Goal: Information Seeking & Learning: Learn about a topic

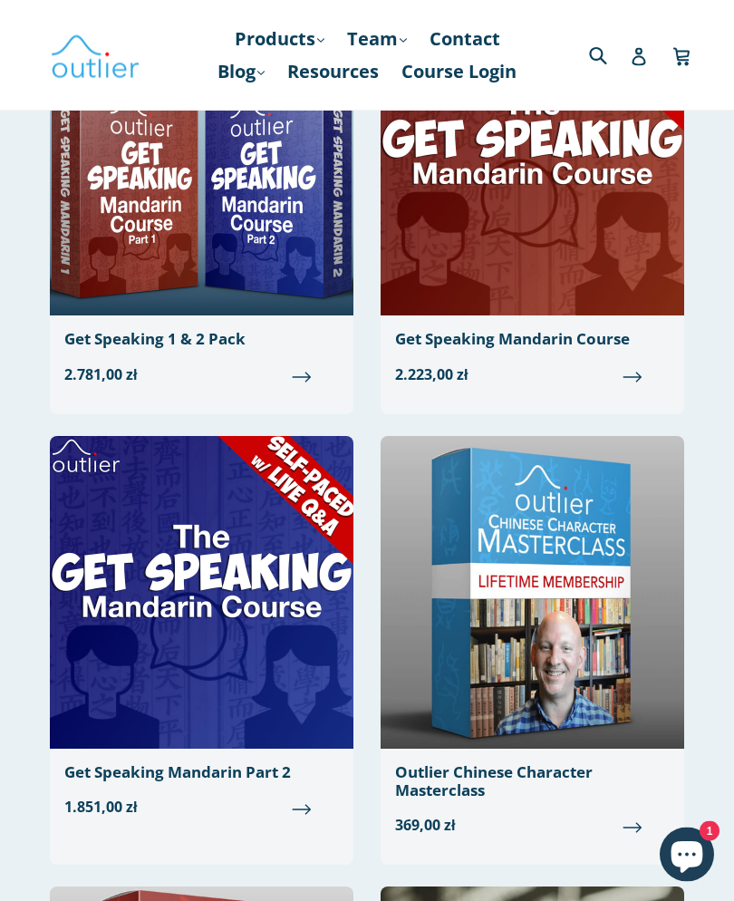
scroll to position [718, 0]
click at [274, 61] on link "Blog .cls-1{fill:#231f20} expand" at bounding box center [240, 71] width 65 height 33
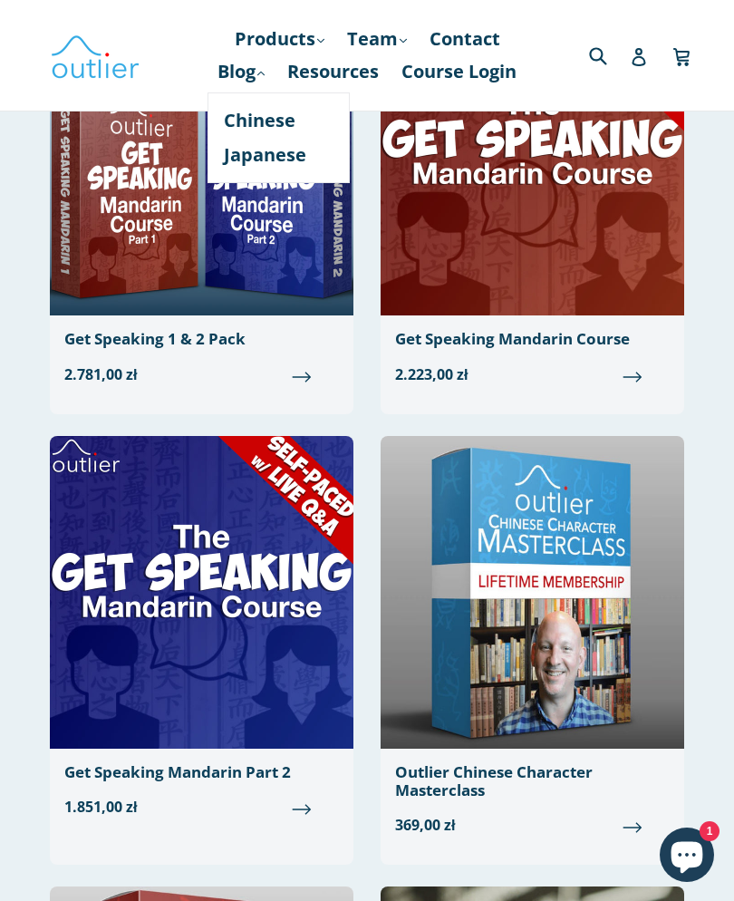
click at [312, 33] on link "Products .cls-1{fill:#231f20} expand" at bounding box center [280, 39] width 108 height 33
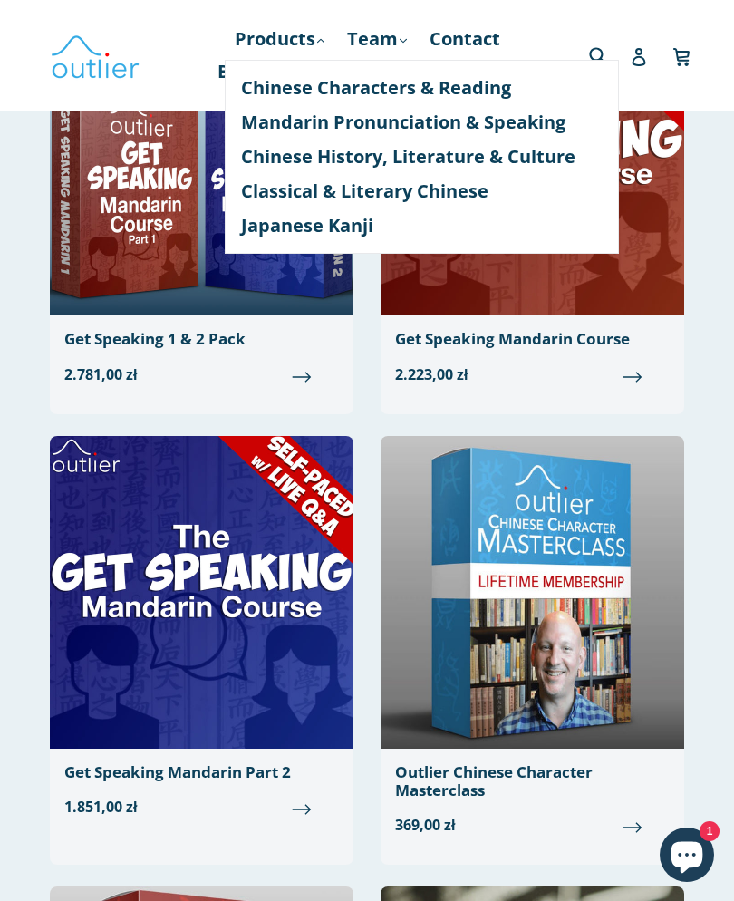
click at [304, 35] on link "Products .cls-1{fill:#231f20} expand" at bounding box center [280, 39] width 108 height 33
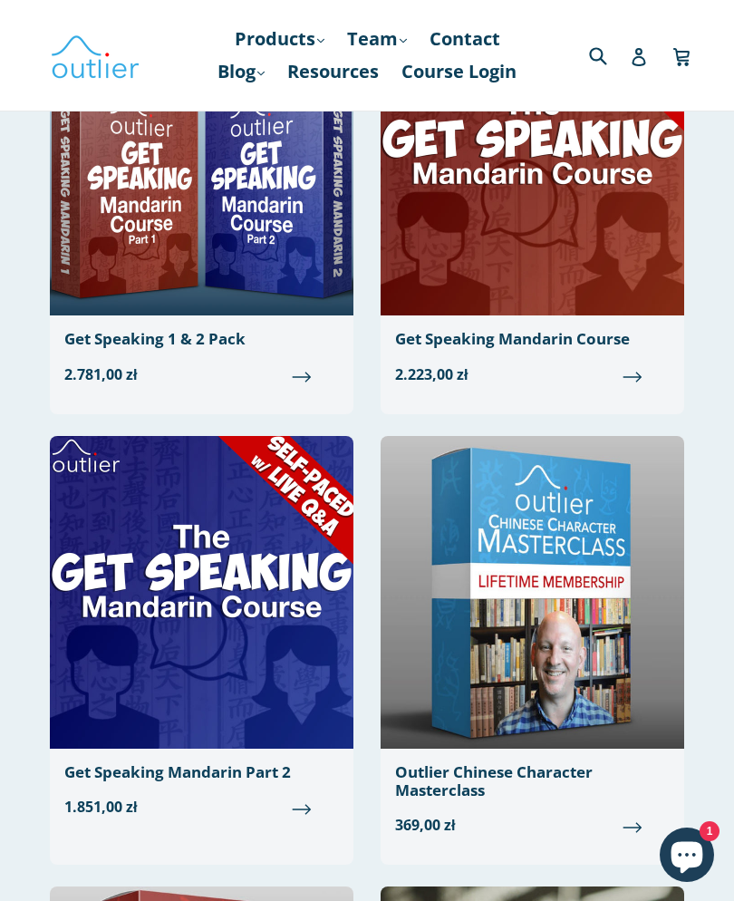
click at [274, 72] on link "Blog .cls-1{fill:#231f20} expand" at bounding box center [240, 71] width 65 height 33
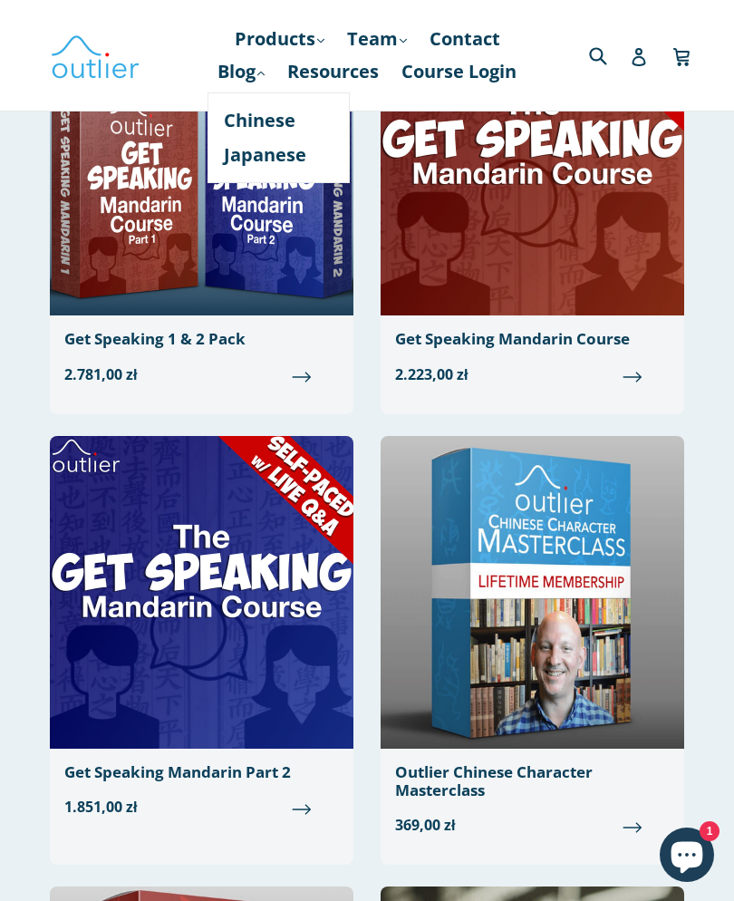
click at [313, 45] on link "Products .cls-1{fill:#231f20} expand" at bounding box center [280, 39] width 108 height 33
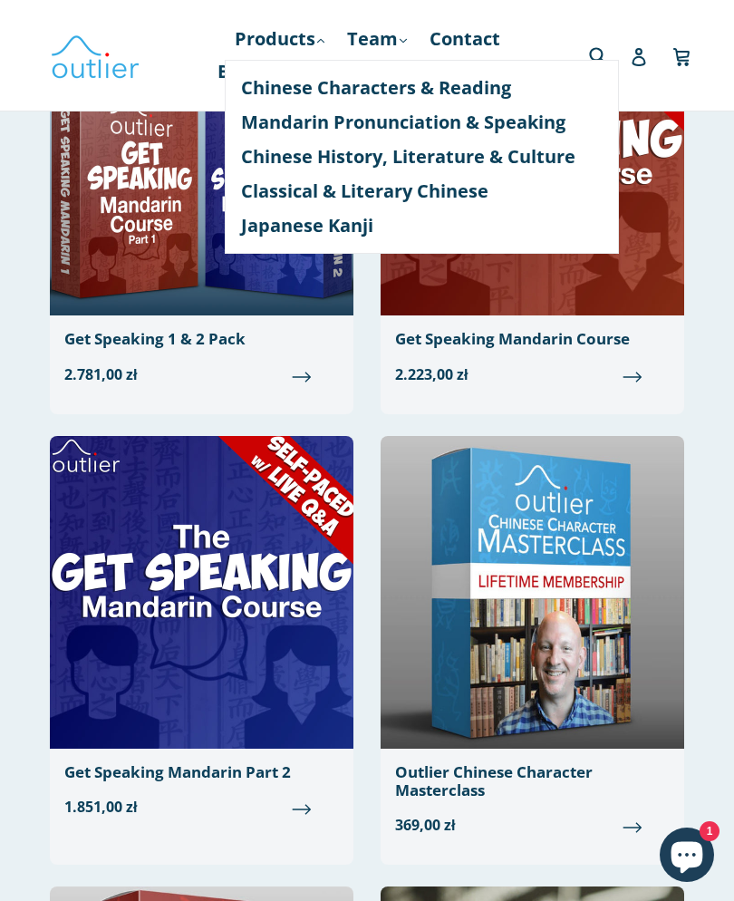
click at [491, 183] on link "Classical & Literary Chinese" at bounding box center [422, 191] width 362 height 34
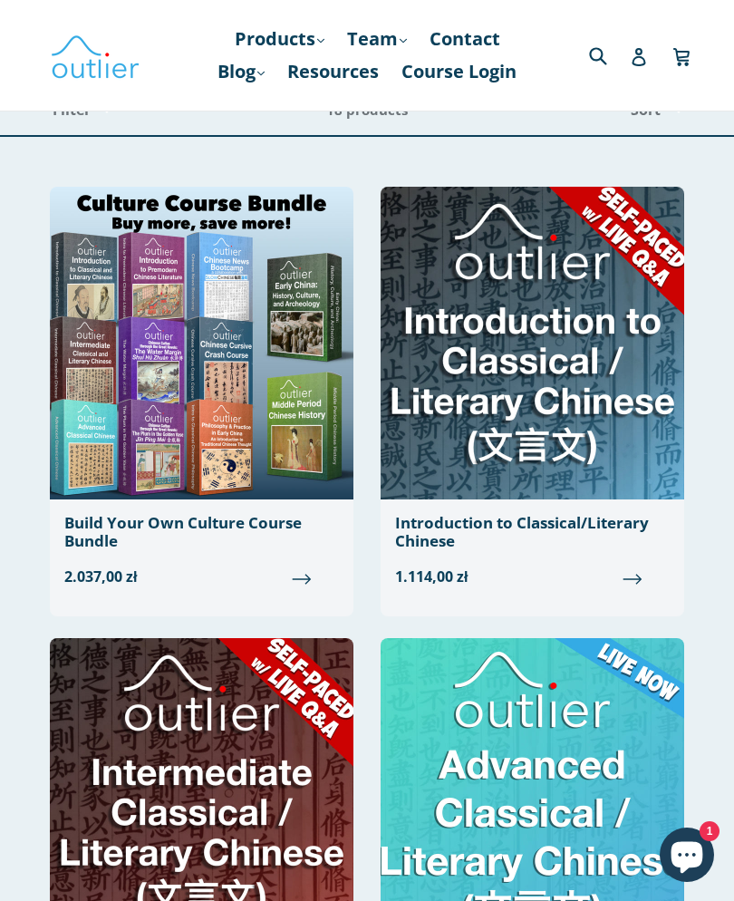
scroll to position [73, 0]
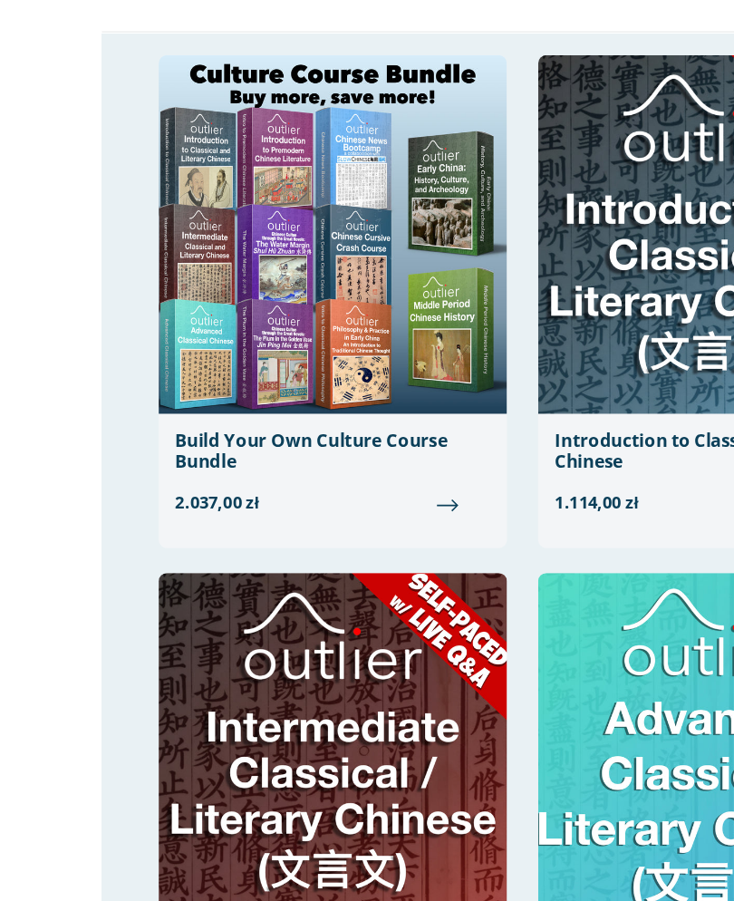
scroll to position [161, 0]
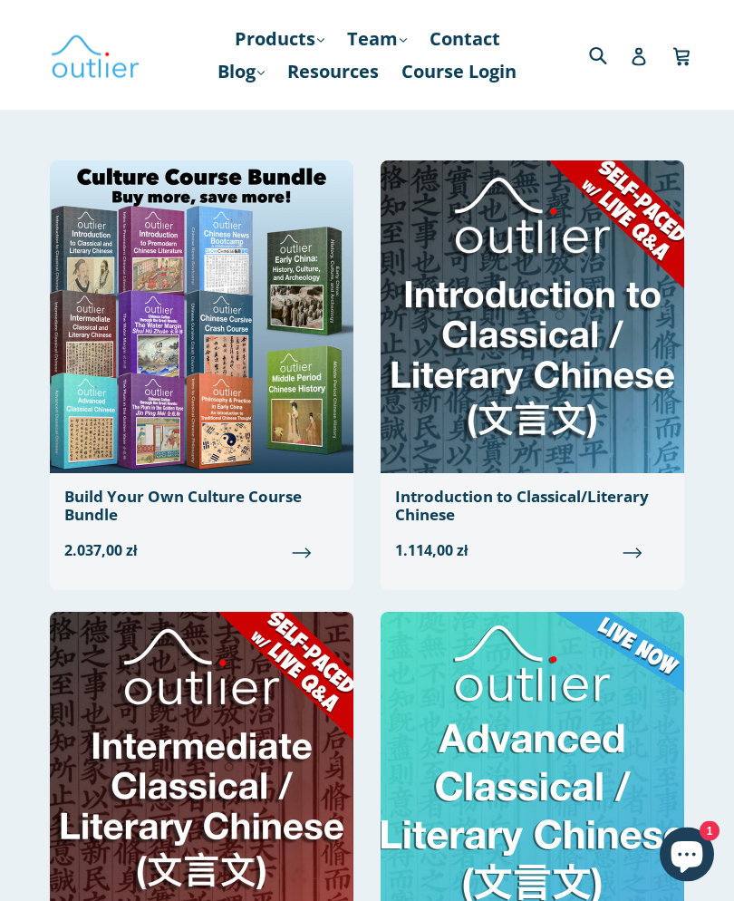
scroll to position [0, 0]
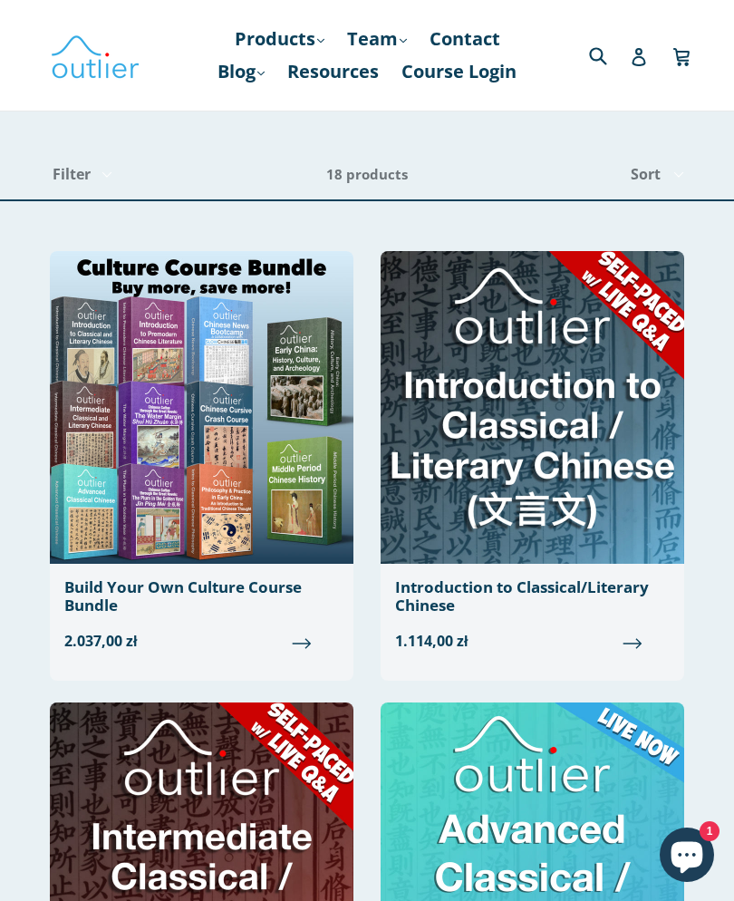
click at [295, 31] on link "Products .cls-1{fill:#231f20} expand" at bounding box center [280, 39] width 108 height 33
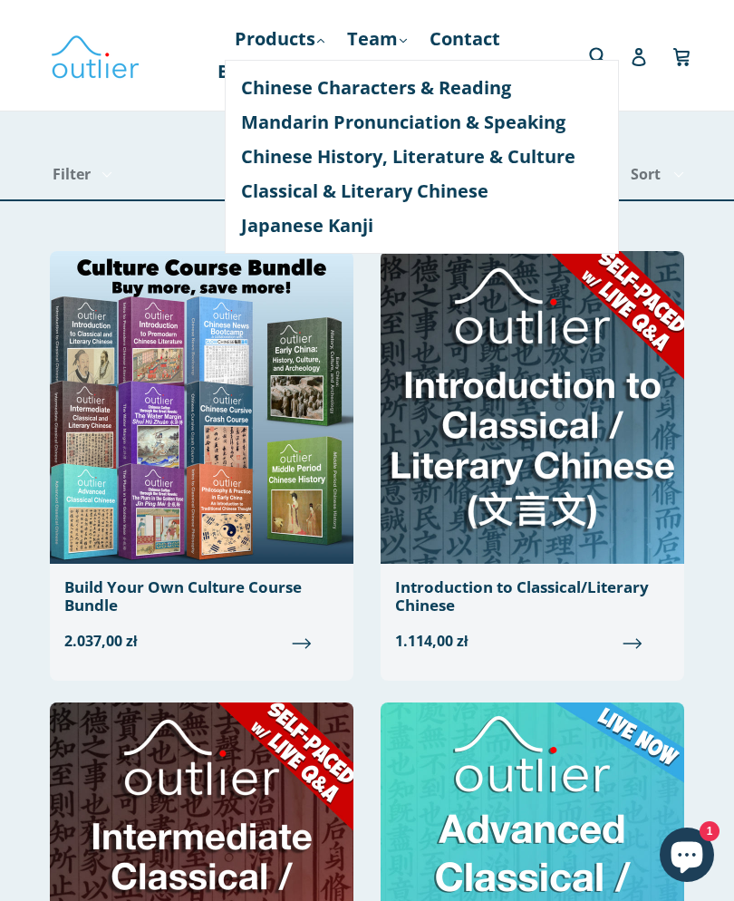
click at [279, 75] on link "Chinese Characters & Reading" at bounding box center [422, 88] width 362 height 34
